Goal: Information Seeking & Learning: Understand process/instructions

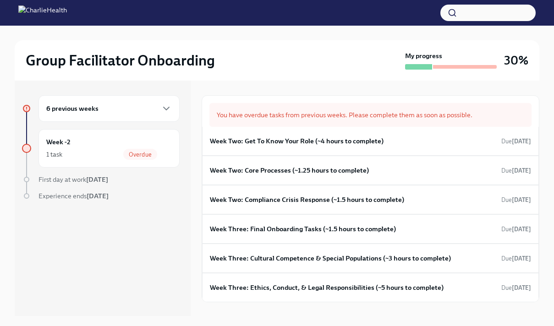
click at [151, 119] on div "6 previous weeks" at bounding box center [108, 108] width 141 height 27
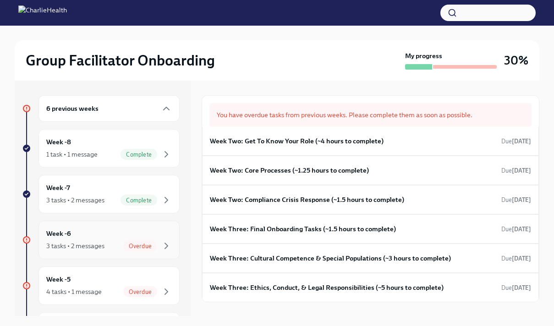
click at [158, 248] on div "Overdue" at bounding box center [147, 245] width 49 height 11
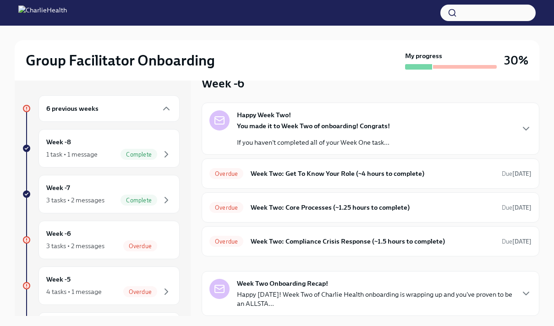
scroll to position [20, 0]
click at [393, 127] on div "Happy Week Two! You made it to Week Two of onboarding! Congrats! If you haven't…" at bounding box center [370, 129] width 322 height 37
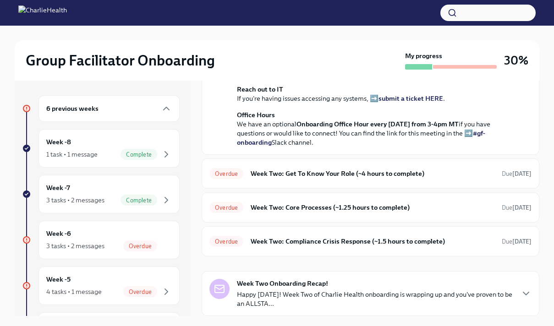
scroll to position [322, 0]
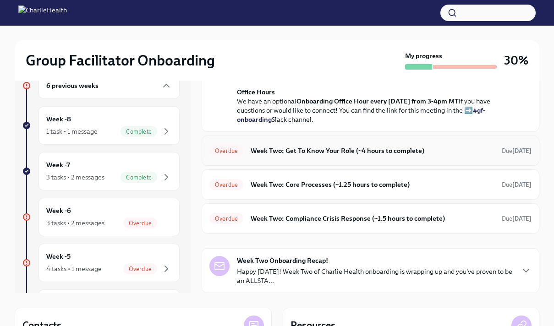
click at [390, 151] on h6 "Week Two: Get To Know Your Role (~4 hours to complete)" at bounding box center [372, 151] width 244 height 10
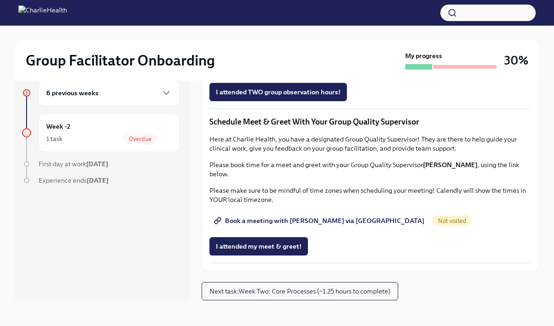
scroll to position [837, 0]
click at [328, 291] on span "Next task : Week Two: Core Processes (~1.25 hours to complete)" at bounding box center [299, 291] width 181 height 9
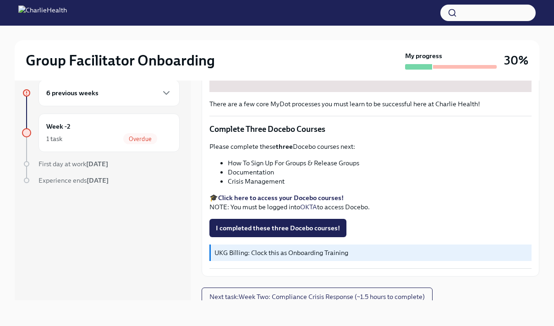
scroll to position [310, 0]
click at [303, 196] on strong "Click here to access your Docebo courses!" at bounding box center [280, 197] width 125 height 8
click at [264, 164] on li "How To Sign Up For Groups & Release Groups" at bounding box center [380, 162] width 304 height 9
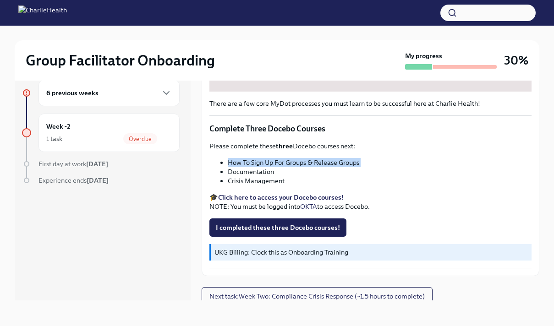
click at [264, 164] on li "How To Sign Up For Groups & Release Groups" at bounding box center [380, 162] width 304 height 9
copy ul "How To Sign Up For Groups & Release Groups"
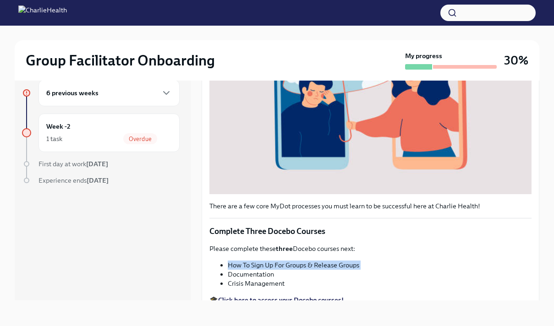
scroll to position [314, 0]
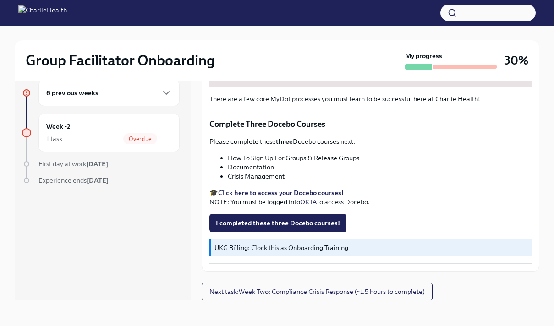
click at [260, 167] on li "Documentation" at bounding box center [380, 167] width 304 height 9
copy li "Documentation"
